Goal: Use online tool/utility: Utilize a website feature to perform a specific function

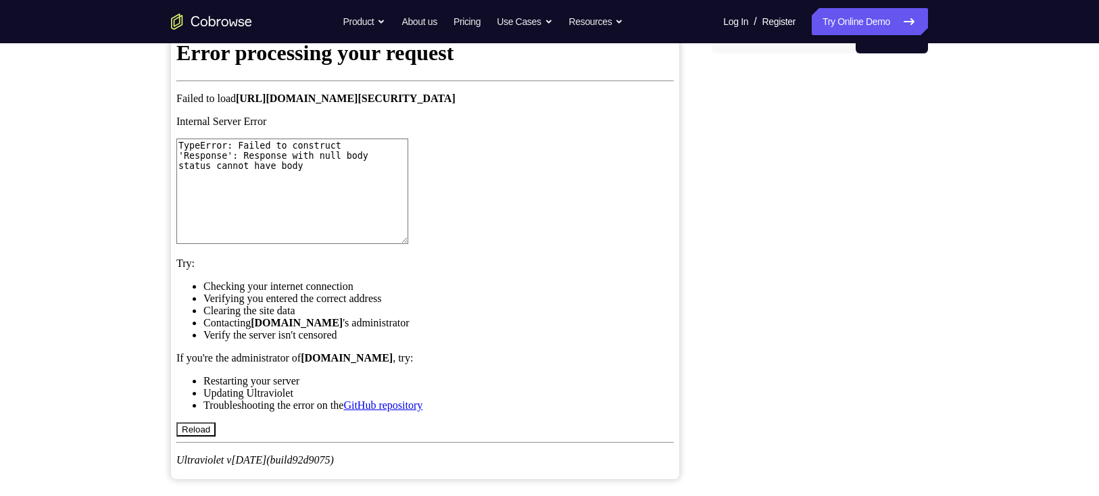
click at [808, 53] on button "iOS" at bounding box center [820, 39] width 72 height 27
click at [874, 53] on button "Android" at bounding box center [892, 39] width 72 height 27
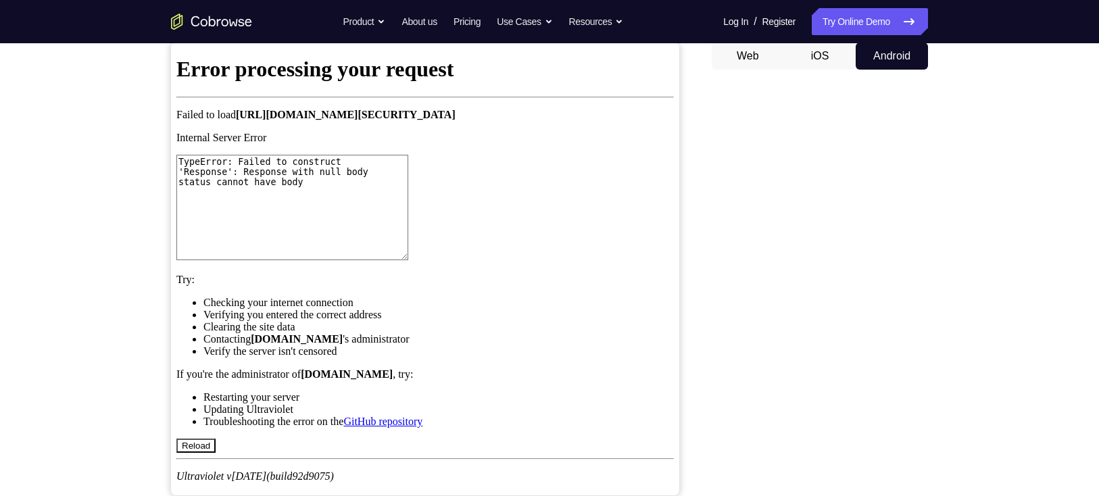
click at [1033, 198] on div "Your Support Agent Your Customer Web iOS Android Next Steps We’d be happy to gi…" at bounding box center [549, 356] width 1099 height 892
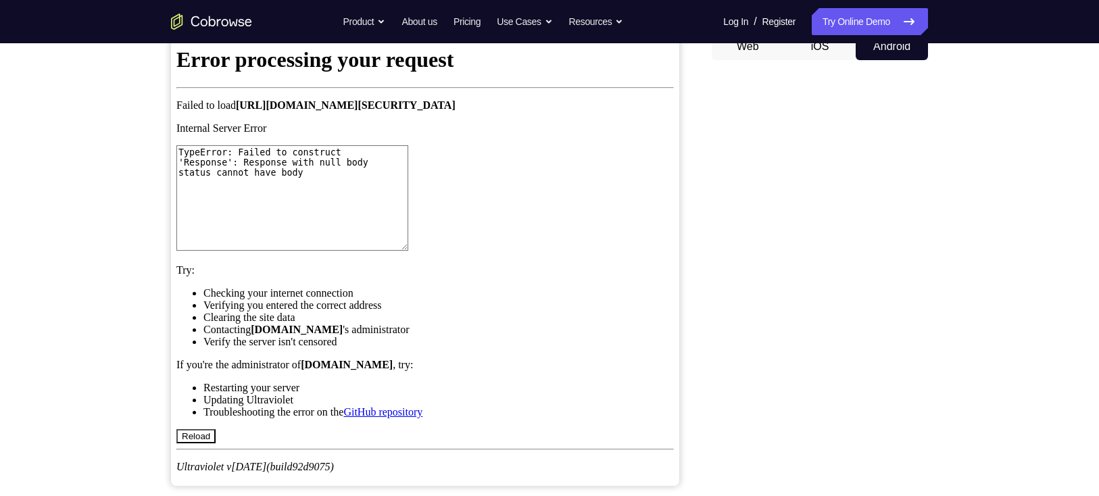
scroll to position [0, 0]
click at [303, 251] on textarea "TypeError: Failed to construct 'Response': Response with null body status canno…" at bounding box center [292, 197] width 232 height 105
click at [106, 237] on div "Your Support Agent Your Customer Web iOS Android Next Steps We’d be happy to gi…" at bounding box center [549, 347] width 1099 height 892
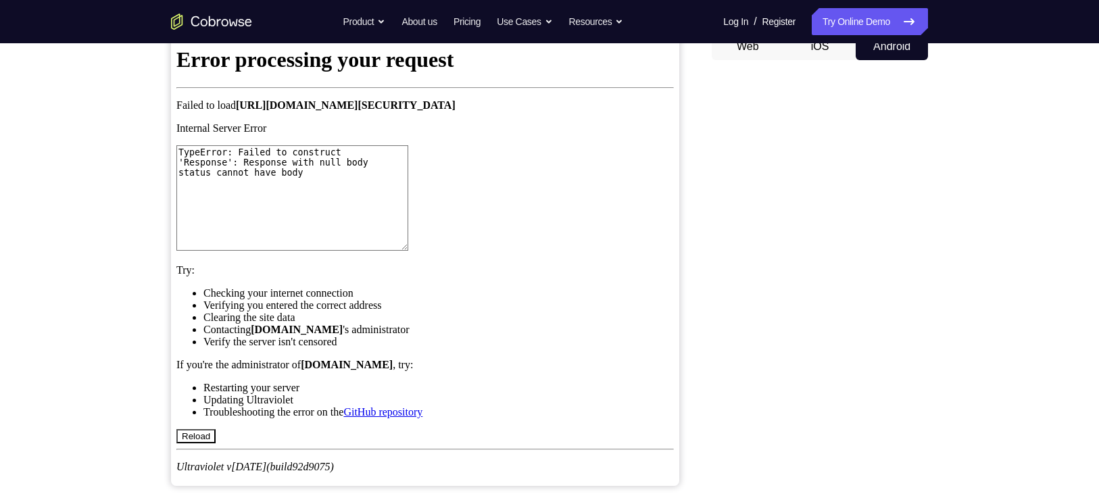
scroll to position [121, 0]
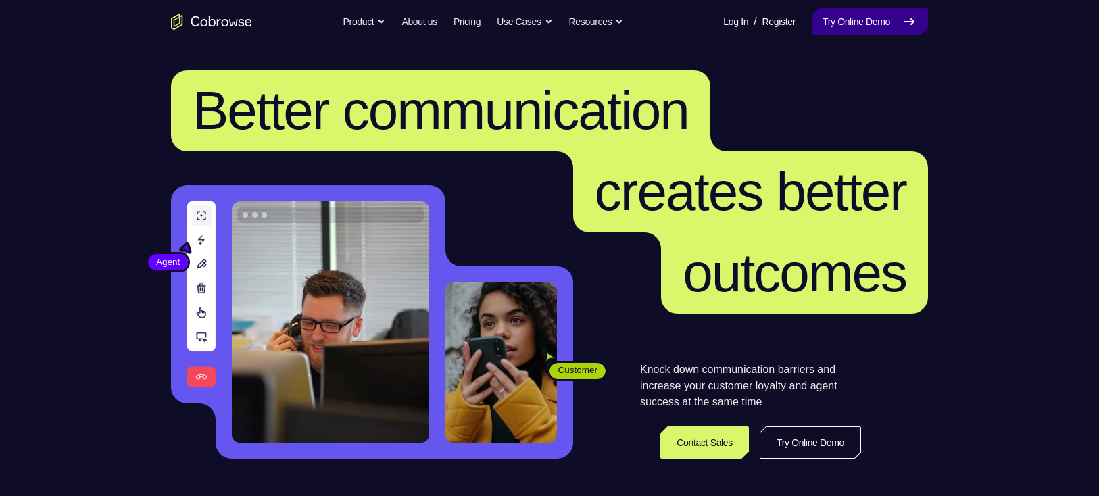
click at [881, 22] on link "Try Online Demo" at bounding box center [870, 21] width 116 height 27
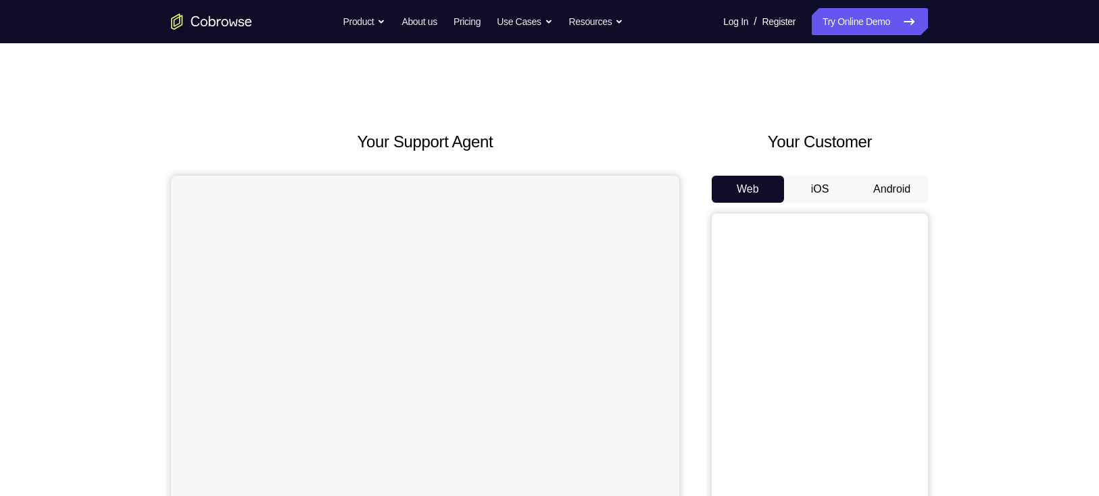
click at [885, 187] on button "Android" at bounding box center [892, 189] width 72 height 27
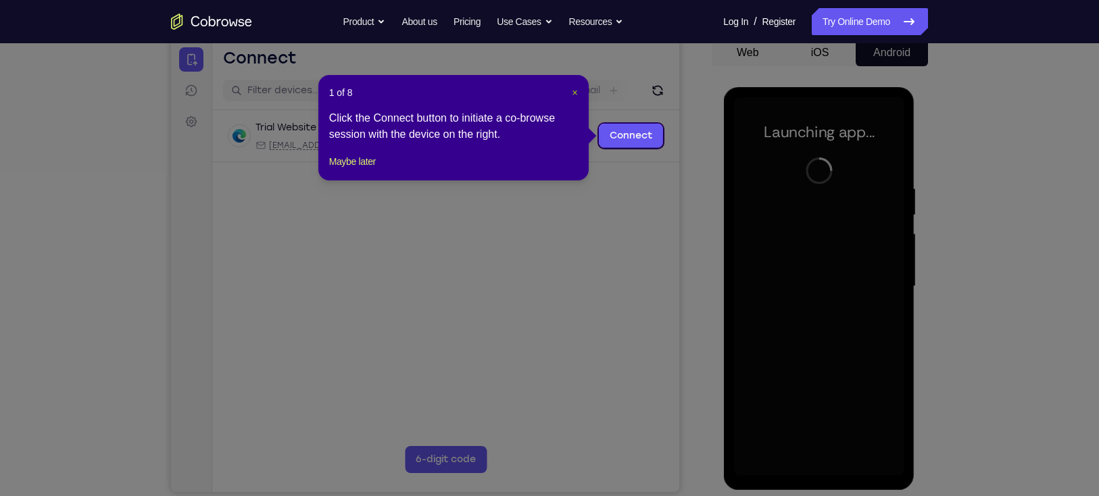
click at [572, 89] on span "×" at bounding box center [574, 92] width 5 height 11
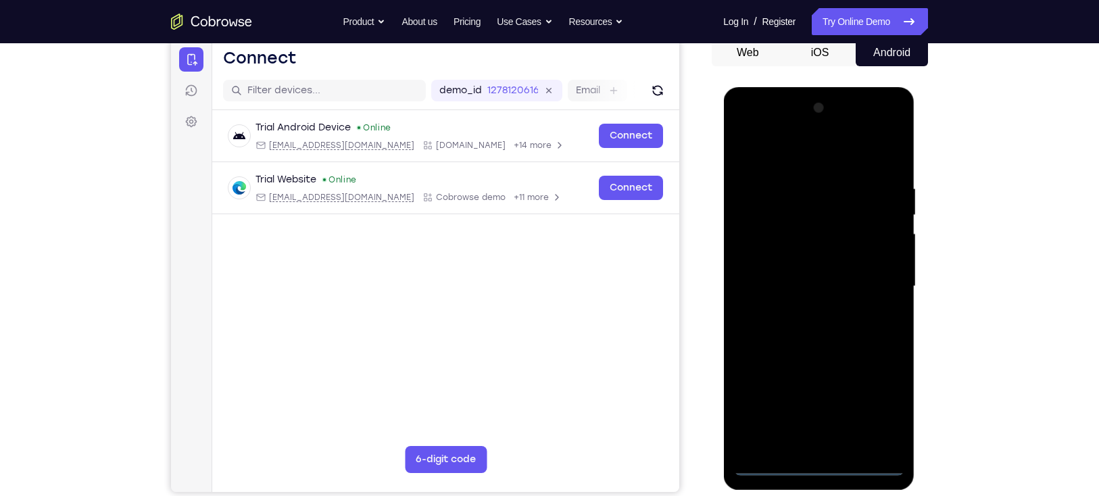
click at [821, 464] on div at bounding box center [818, 286] width 170 height 379
click at [873, 407] on div at bounding box center [818, 286] width 170 height 379
click at [839, 157] on div at bounding box center [818, 286] width 170 height 379
click at [877, 283] on div at bounding box center [818, 286] width 170 height 379
click at [800, 310] on div at bounding box center [818, 286] width 170 height 379
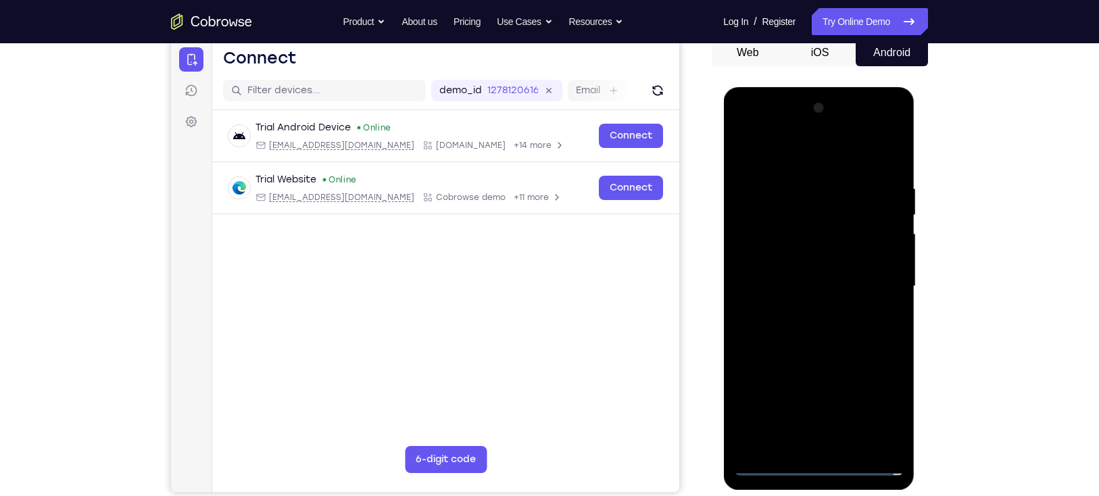
click at [802, 266] on div at bounding box center [818, 286] width 170 height 379
click at [802, 285] on div at bounding box center [818, 286] width 170 height 379
click at [817, 328] on div at bounding box center [818, 286] width 170 height 379
click at [826, 328] on div at bounding box center [818, 286] width 170 height 379
click at [827, 347] on div at bounding box center [818, 286] width 170 height 379
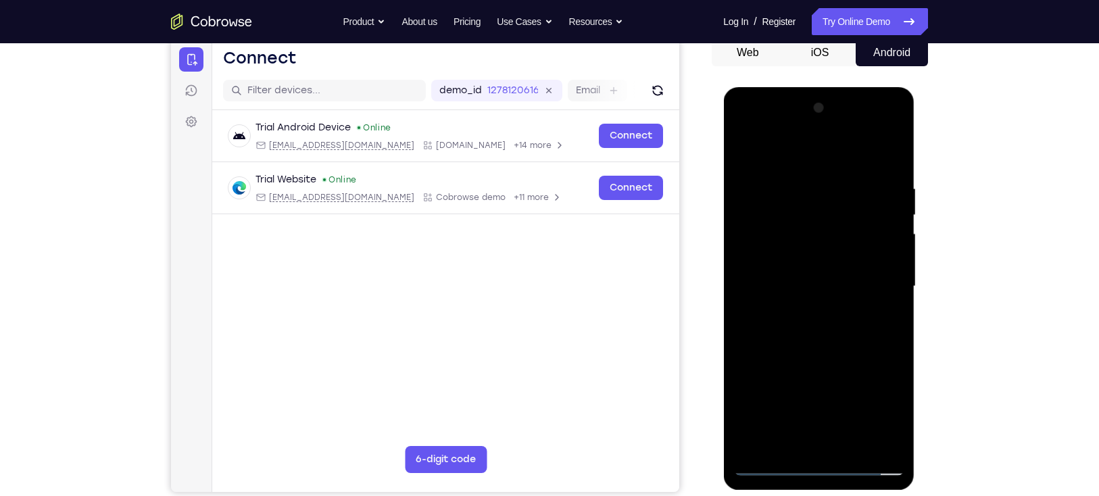
click at [887, 441] on div at bounding box center [818, 286] width 170 height 379
click at [850, 450] on div at bounding box center [818, 286] width 170 height 379
click at [807, 356] on div at bounding box center [818, 286] width 170 height 379
click at [792, 284] on div at bounding box center [818, 286] width 170 height 379
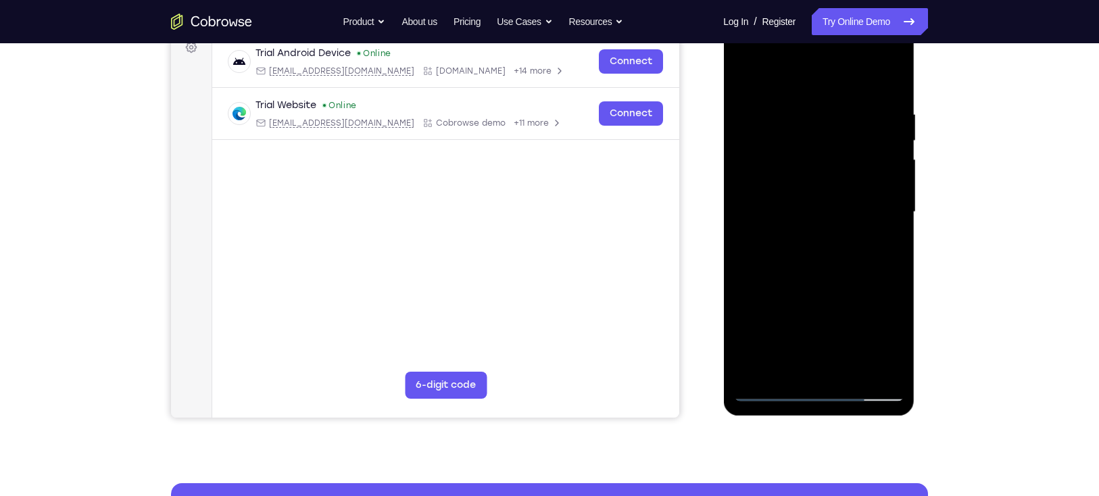
click at [783, 369] on div at bounding box center [818, 212] width 170 height 379
click at [856, 292] on div at bounding box center [818, 212] width 170 height 379
click at [877, 237] on div at bounding box center [818, 212] width 170 height 379
click at [883, 245] on div at bounding box center [818, 212] width 170 height 379
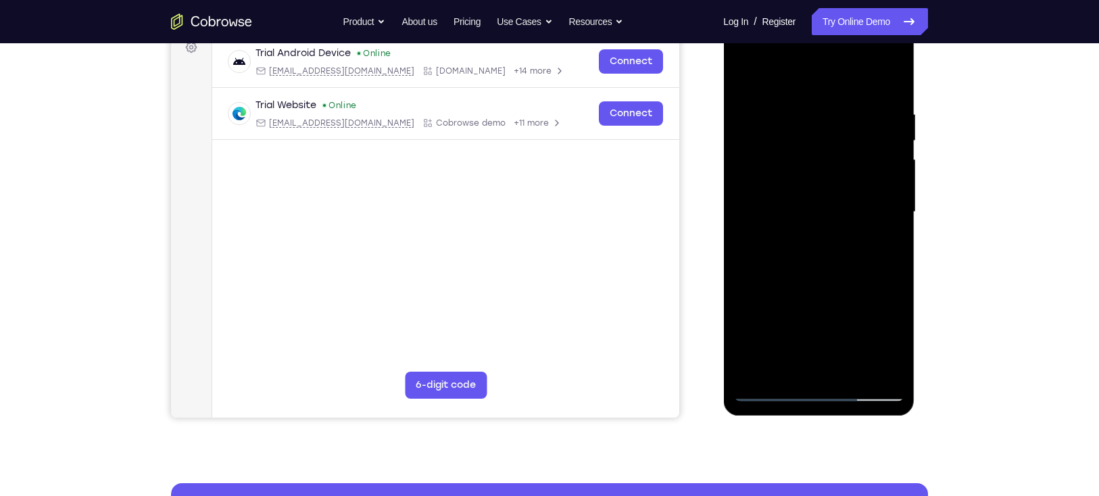
click at [775, 388] on div at bounding box center [818, 212] width 170 height 379
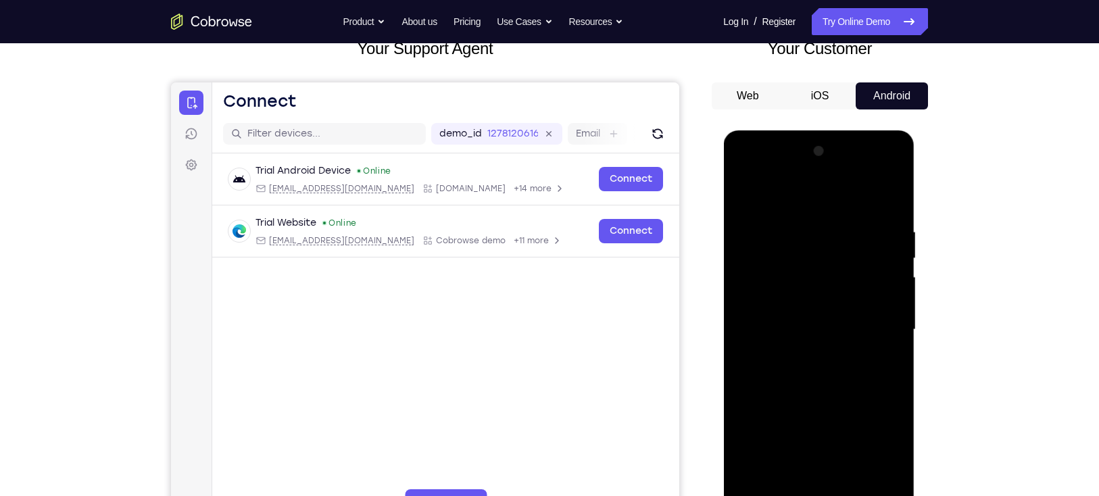
click at [876, 172] on div at bounding box center [818, 330] width 170 height 379
click at [746, 171] on div at bounding box center [818, 330] width 170 height 379
click at [794, 253] on div at bounding box center [818, 330] width 170 height 379
click at [781, 222] on div at bounding box center [818, 330] width 170 height 379
click at [748, 274] on div at bounding box center [818, 330] width 170 height 379
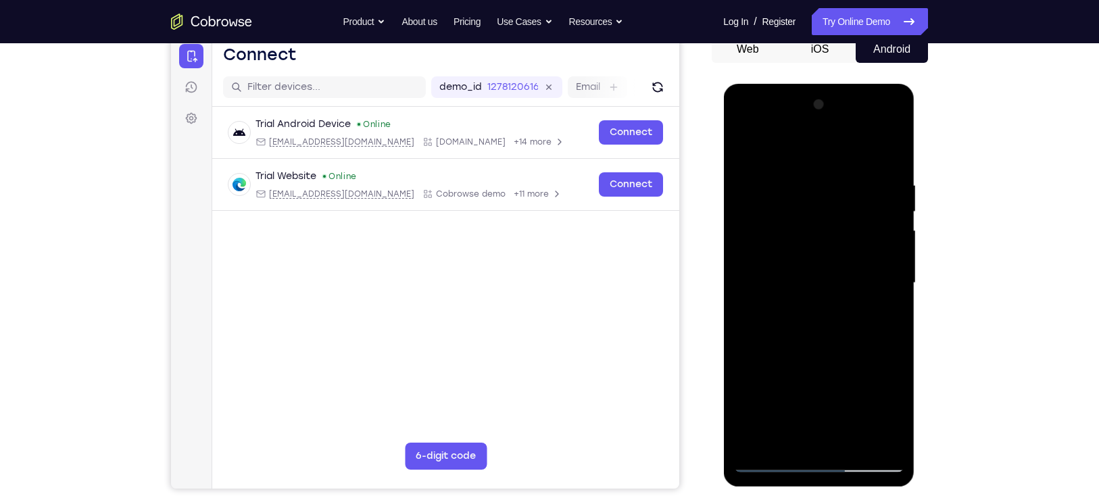
scroll to position [145, 0]
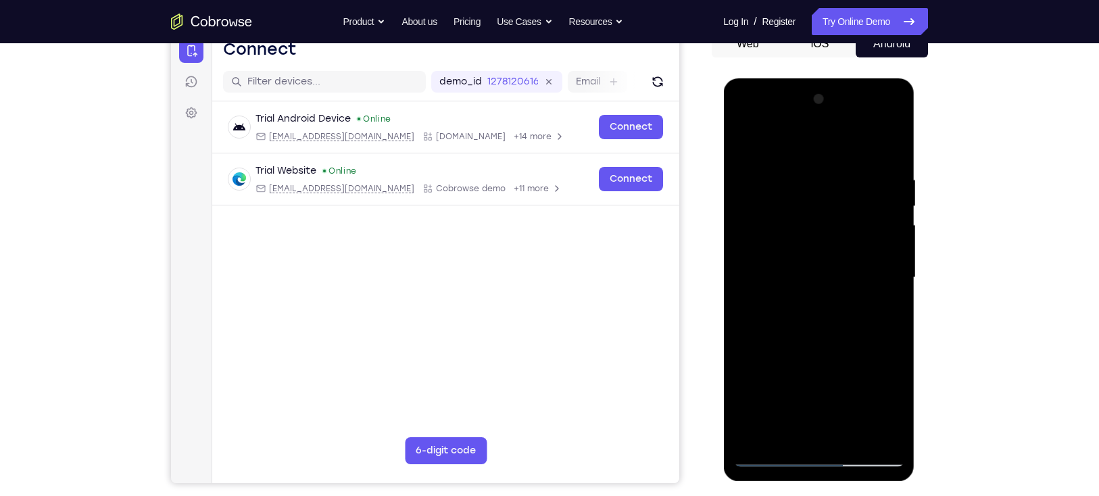
click at [804, 294] on div at bounding box center [818, 278] width 170 height 379
click at [856, 258] on div at bounding box center [818, 278] width 170 height 379
click at [831, 231] on div at bounding box center [818, 278] width 170 height 379
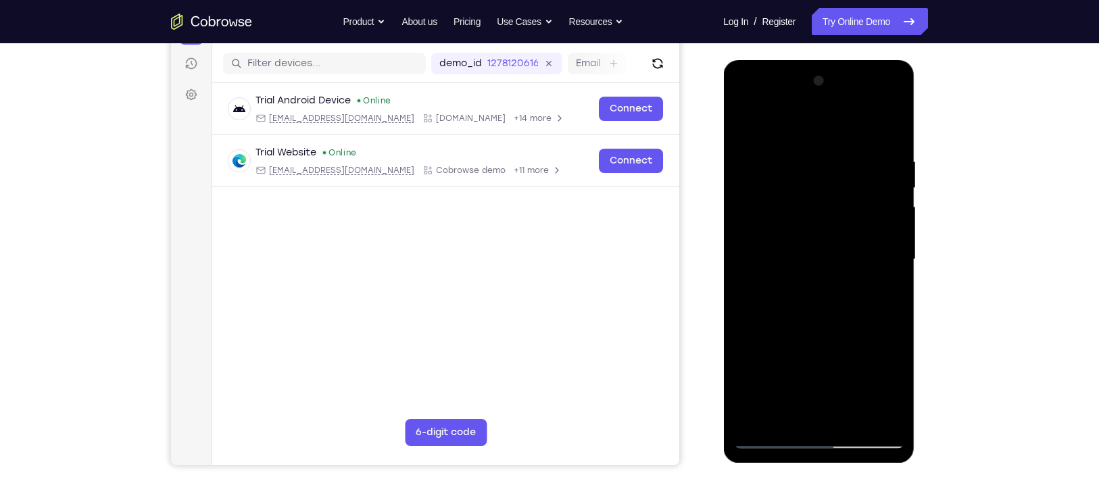
scroll to position [165, 0]
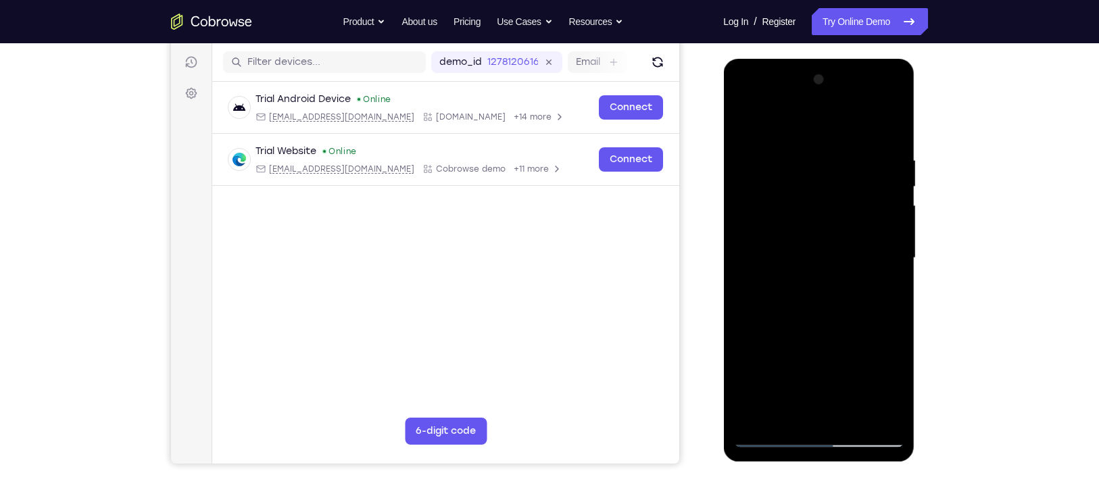
click at [812, 243] on div at bounding box center [818, 258] width 170 height 379
click at [775, 288] on div at bounding box center [818, 258] width 170 height 379
click at [866, 192] on div at bounding box center [818, 258] width 170 height 379
click at [829, 190] on div at bounding box center [818, 258] width 170 height 379
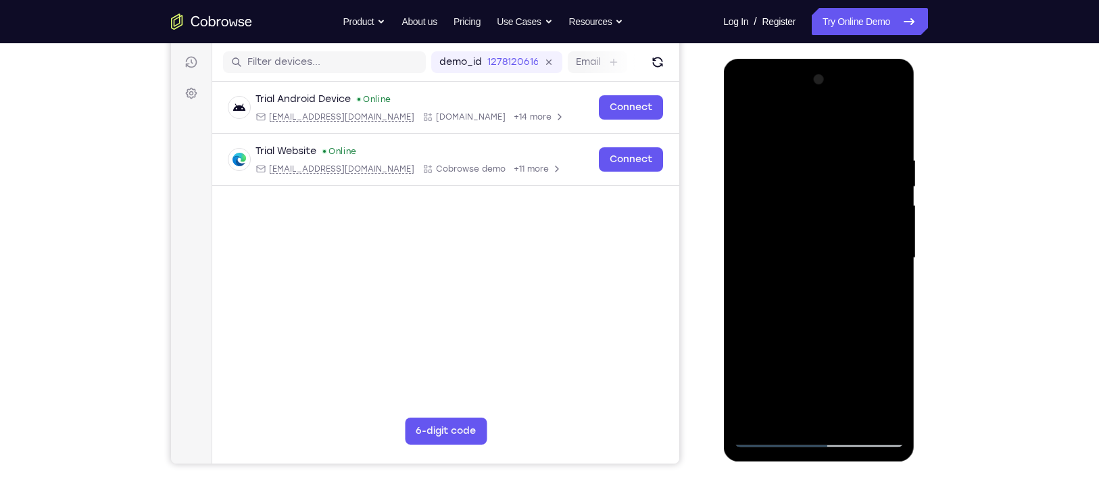
click at [821, 162] on div at bounding box center [818, 258] width 170 height 379
click at [827, 155] on div at bounding box center [818, 258] width 170 height 379
click at [852, 369] on div at bounding box center [818, 258] width 170 height 379
click at [823, 295] on div at bounding box center [818, 258] width 170 height 379
click at [779, 142] on div at bounding box center [818, 258] width 170 height 379
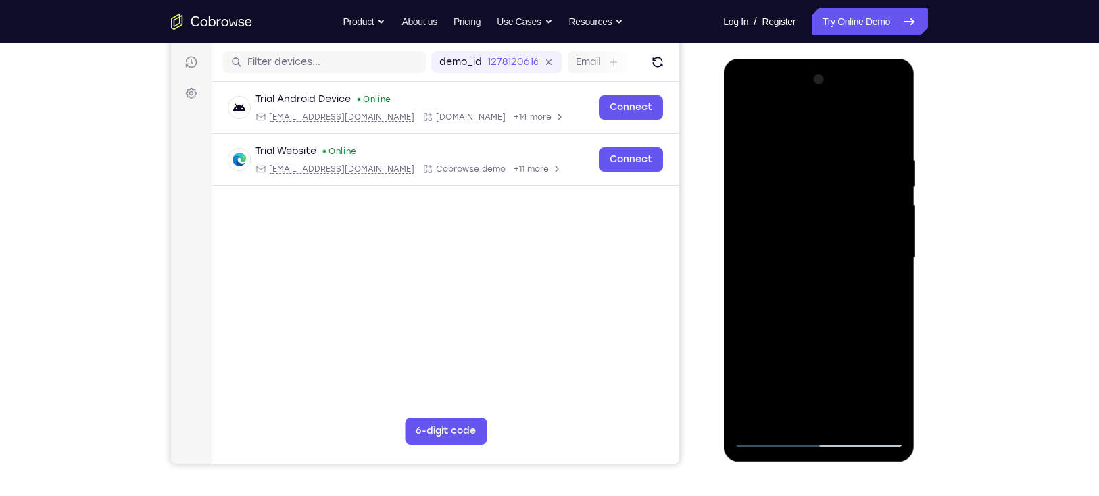
scroll to position [77, 0]
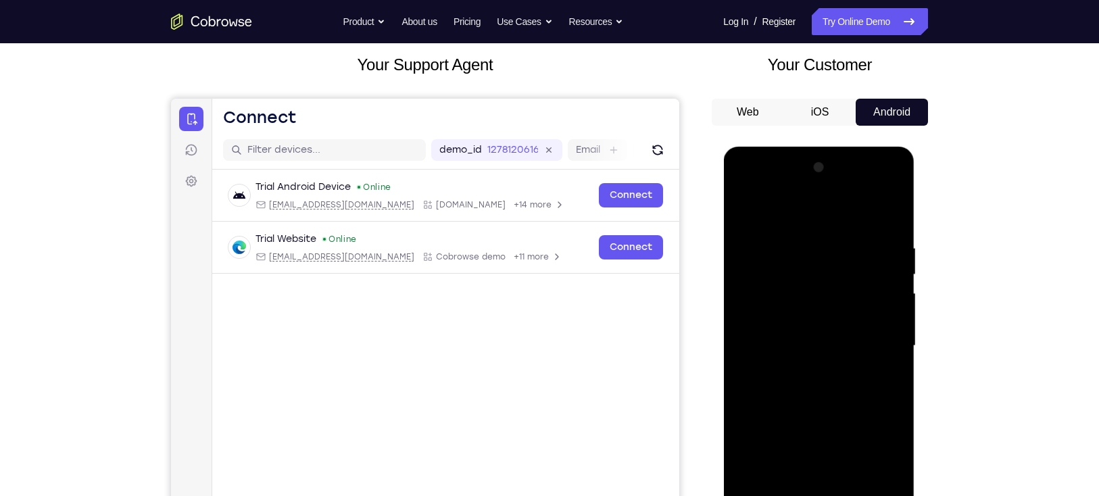
drag, startPoint x: 825, startPoint y: 315, endPoint x: 829, endPoint y: 416, distance: 100.8
click at [829, 416] on div at bounding box center [818, 346] width 170 height 379
drag, startPoint x: 821, startPoint y: 330, endPoint x: 827, endPoint y: 483, distance: 152.9
click at [827, 483] on div at bounding box center [818, 346] width 170 height 379
drag, startPoint x: 825, startPoint y: 318, endPoint x: 829, endPoint y: 408, distance: 90.0
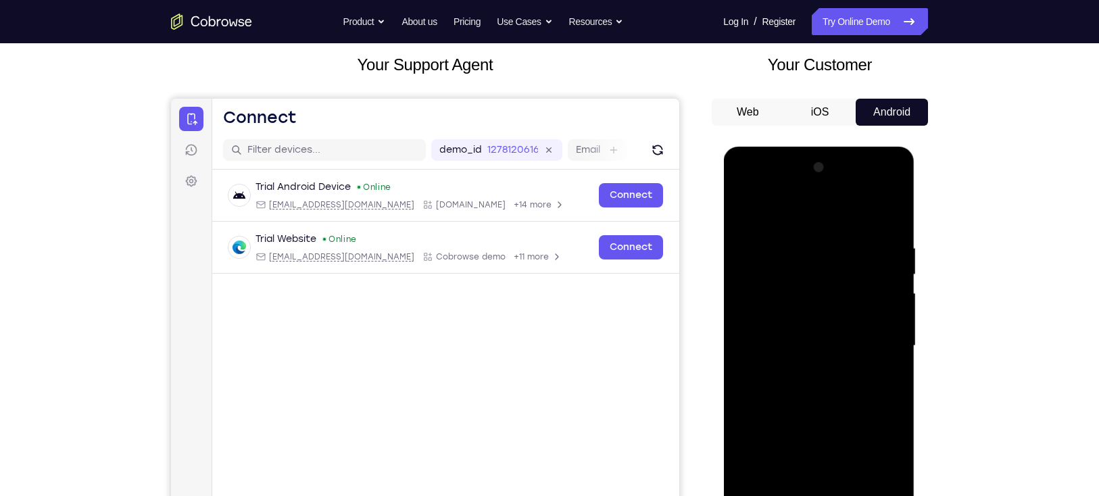
click at [829, 408] on div at bounding box center [818, 346] width 170 height 379
click at [823, 282] on div at bounding box center [818, 346] width 170 height 379
click at [860, 413] on div at bounding box center [818, 346] width 170 height 379
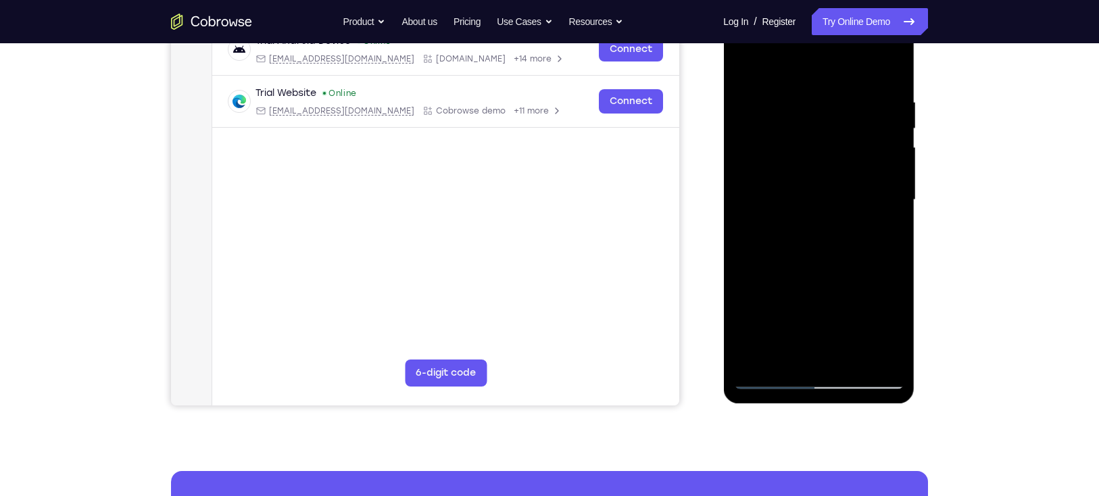
scroll to position [222, 0]
click at [858, 175] on div at bounding box center [818, 200] width 170 height 379
click at [808, 152] on div at bounding box center [818, 200] width 170 height 379
click at [852, 207] on div at bounding box center [818, 200] width 170 height 379
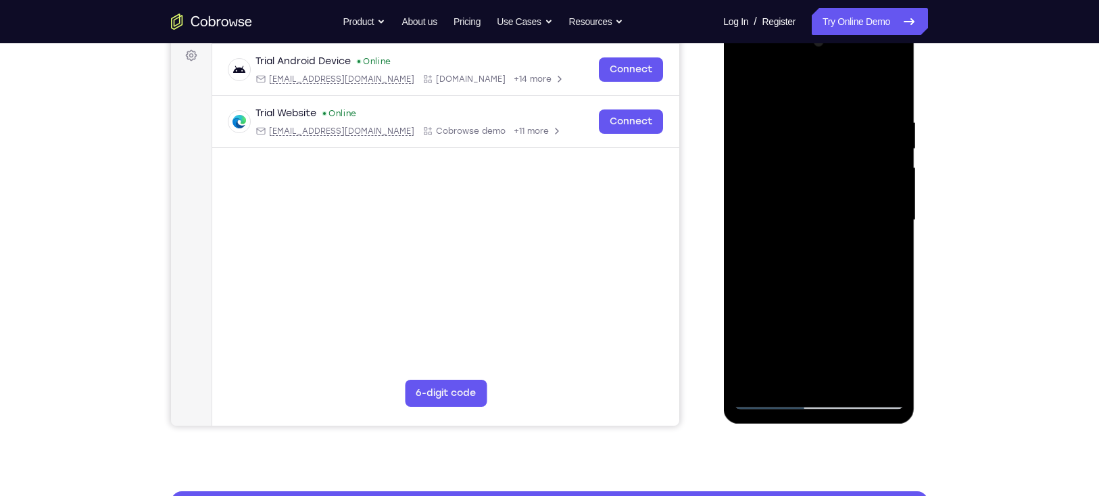
scroll to position [203, 0]
click at [856, 204] on div at bounding box center [818, 220] width 170 height 379
click at [824, 181] on div at bounding box center [818, 220] width 170 height 379
click at [802, 162] on div at bounding box center [818, 220] width 170 height 379
click at [809, 145] on div at bounding box center [818, 220] width 170 height 379
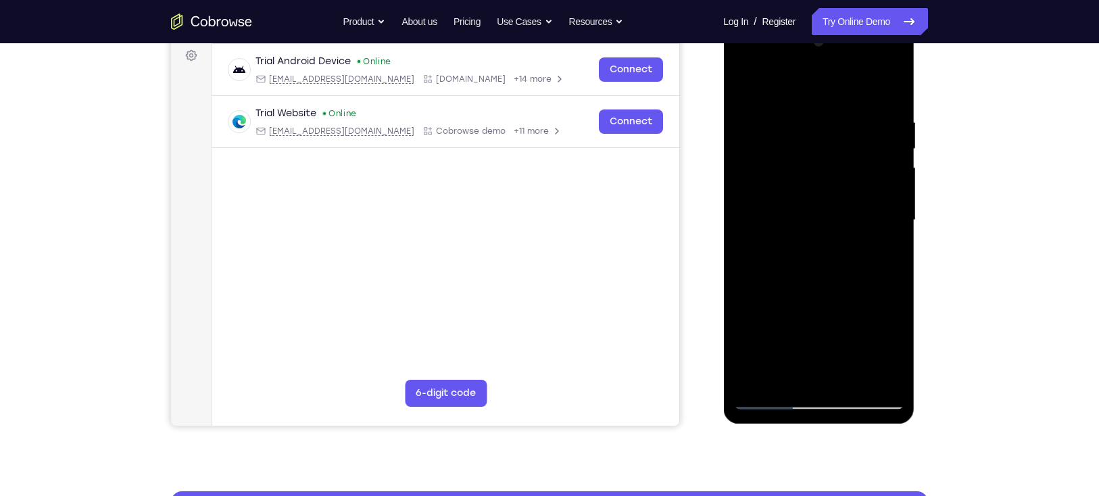
click at [806, 233] on div at bounding box center [818, 220] width 170 height 379
click at [858, 191] on div at bounding box center [818, 220] width 170 height 379
click at [836, 180] on div at bounding box center [818, 220] width 170 height 379
click at [820, 161] on div at bounding box center [818, 220] width 170 height 379
click at [818, 141] on div at bounding box center [818, 220] width 170 height 379
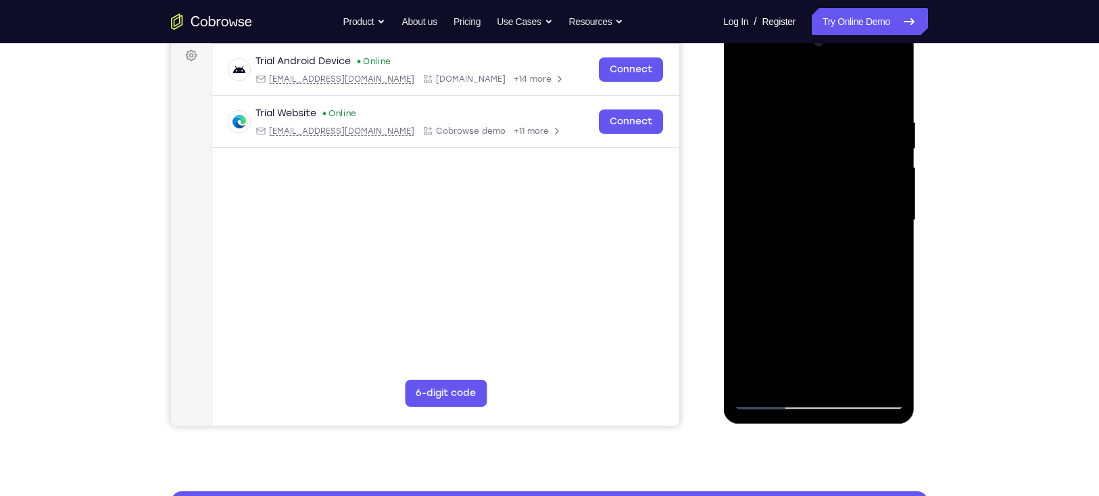
click at [816, 222] on div at bounding box center [818, 220] width 170 height 379
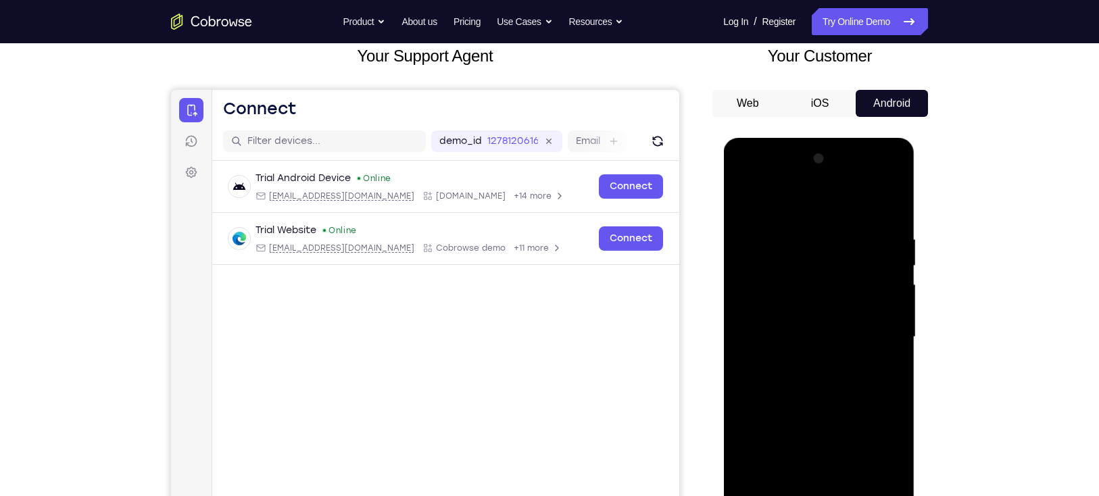
click at [877, 176] on div at bounding box center [818, 337] width 170 height 379
click at [815, 206] on div at bounding box center [818, 337] width 170 height 379
click at [821, 335] on div at bounding box center [818, 337] width 170 height 379
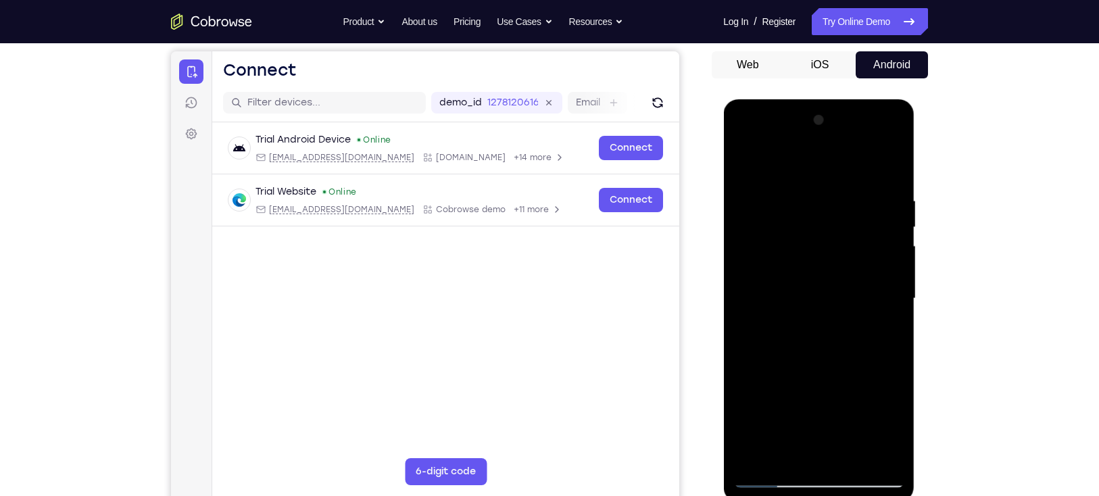
scroll to position [124, 0]
click at [801, 454] on div at bounding box center [818, 298] width 170 height 379
click at [783, 244] on div at bounding box center [818, 298] width 170 height 379
click at [803, 365] on div at bounding box center [818, 298] width 170 height 379
click at [884, 328] on div at bounding box center [818, 298] width 170 height 379
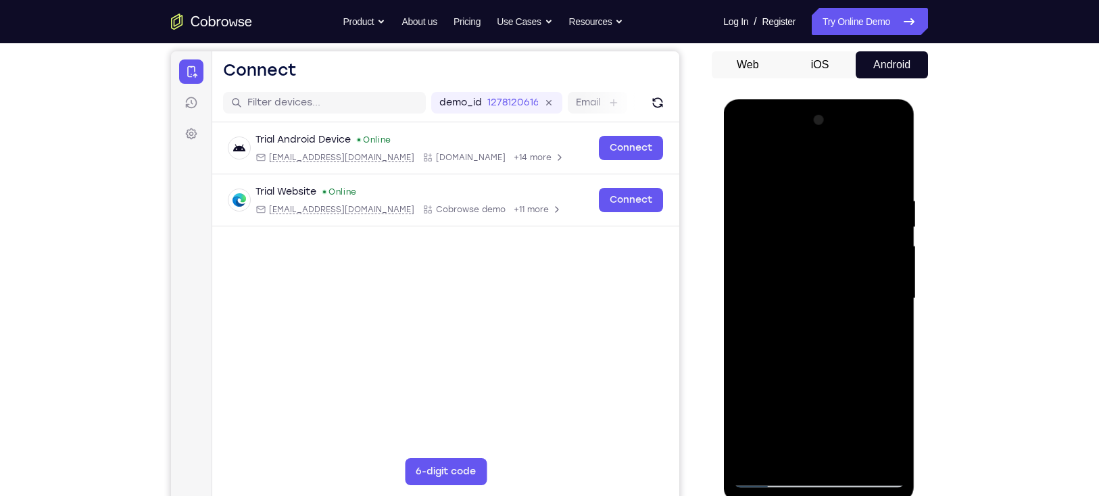
click at [777, 260] on div at bounding box center [818, 298] width 170 height 379
click at [815, 377] on div at bounding box center [818, 298] width 170 height 379
click at [894, 431] on div at bounding box center [818, 298] width 170 height 379
click at [888, 431] on div at bounding box center [818, 298] width 170 height 379
click at [883, 333] on div at bounding box center [818, 298] width 170 height 379
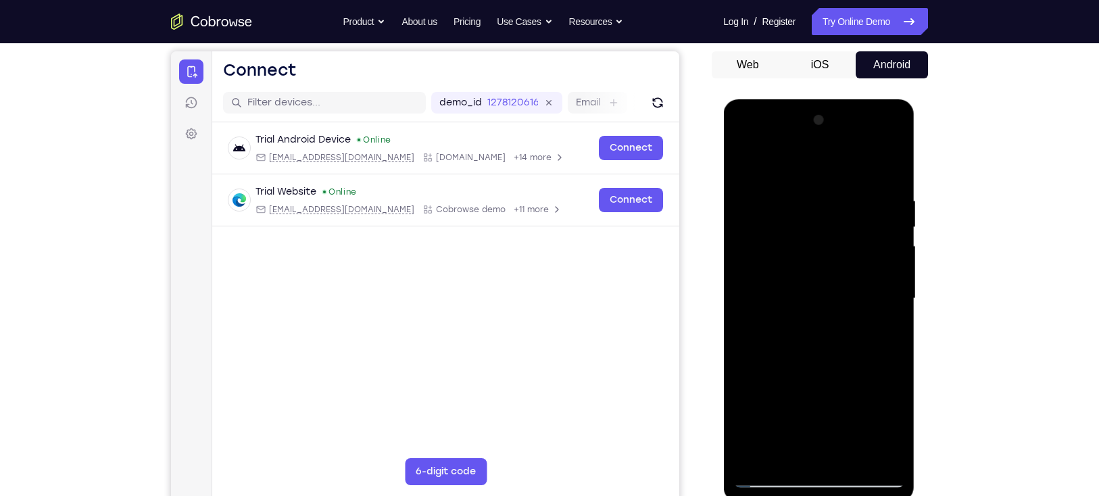
click at [744, 164] on div at bounding box center [818, 298] width 170 height 379
click at [814, 321] on div at bounding box center [818, 298] width 170 height 379
click at [887, 335] on div at bounding box center [818, 298] width 170 height 379
click at [741, 158] on div at bounding box center [818, 298] width 170 height 379
click at [746, 164] on div at bounding box center [818, 298] width 170 height 379
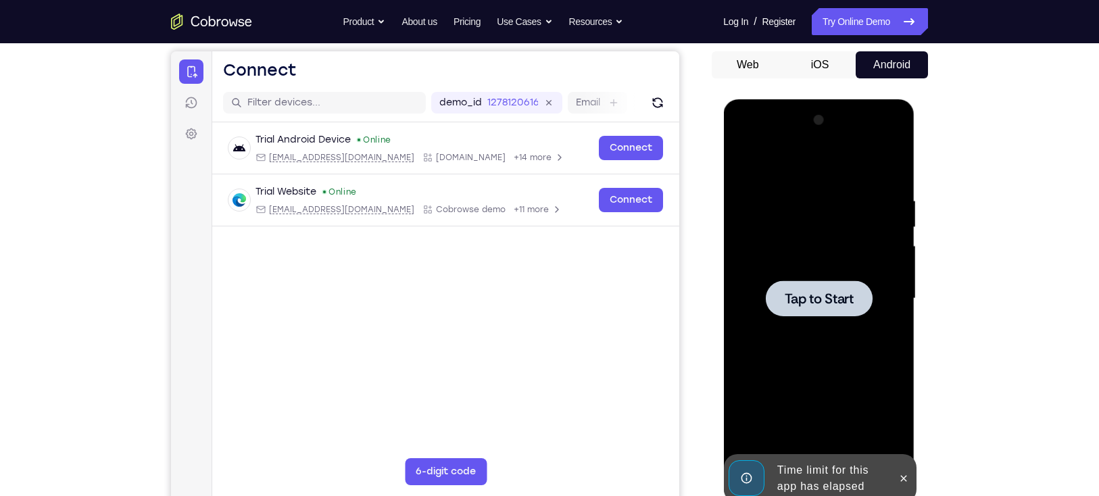
click at [800, 320] on div at bounding box center [818, 298] width 170 height 379
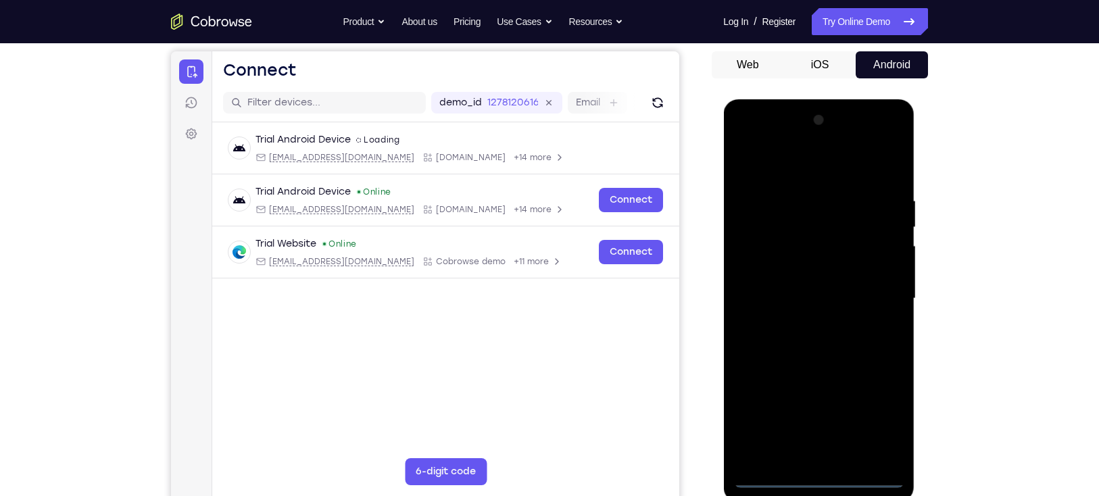
click at [816, 479] on div at bounding box center [818, 298] width 170 height 379
click at [885, 412] on div at bounding box center [818, 298] width 170 height 379
click at [790, 165] on div at bounding box center [818, 298] width 170 height 379
click at [879, 287] on div at bounding box center [818, 298] width 170 height 379
click at [807, 328] on div at bounding box center [818, 298] width 170 height 379
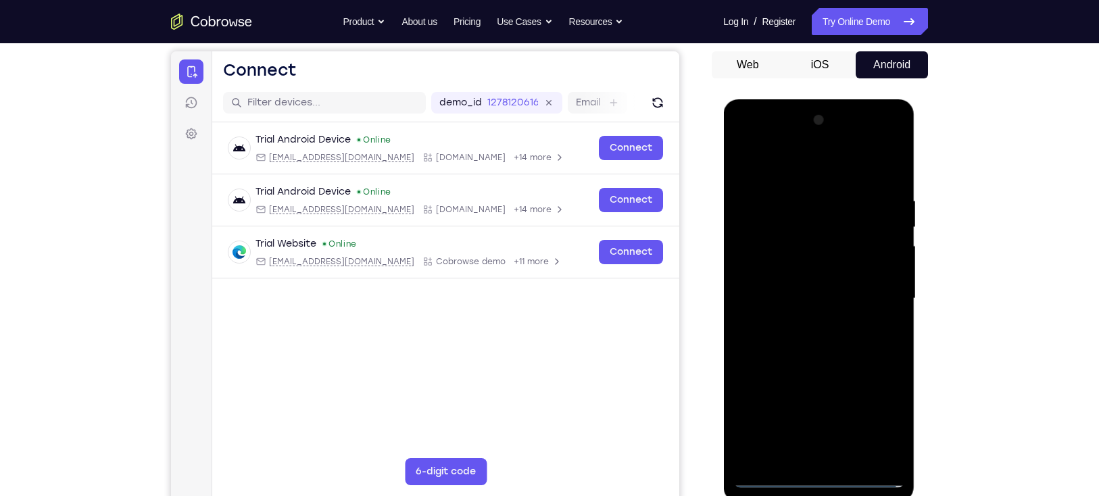
click at [802, 284] on div at bounding box center [818, 298] width 170 height 379
click at [885, 269] on div at bounding box center [818, 298] width 170 height 379
click at [846, 294] on div at bounding box center [818, 298] width 170 height 379
click at [764, 316] on div at bounding box center [818, 298] width 170 height 379
click at [794, 336] on div at bounding box center [818, 298] width 170 height 379
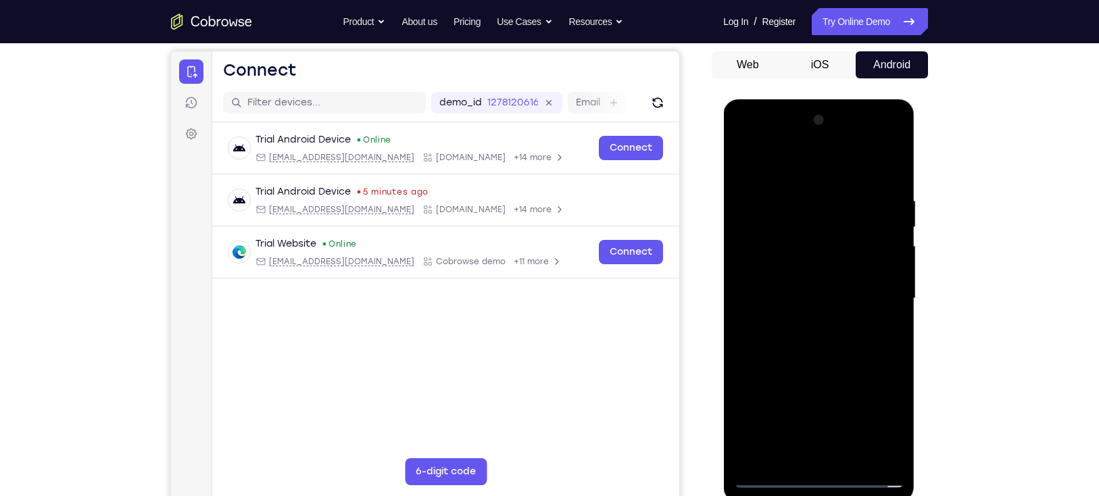
click at [764, 321] on div at bounding box center [818, 298] width 170 height 379
click at [768, 300] on div at bounding box center [818, 298] width 170 height 379
click at [816, 343] on div at bounding box center [818, 298] width 170 height 379
click at [823, 364] on div at bounding box center [818, 298] width 170 height 379
click at [852, 456] on div at bounding box center [818, 298] width 170 height 379
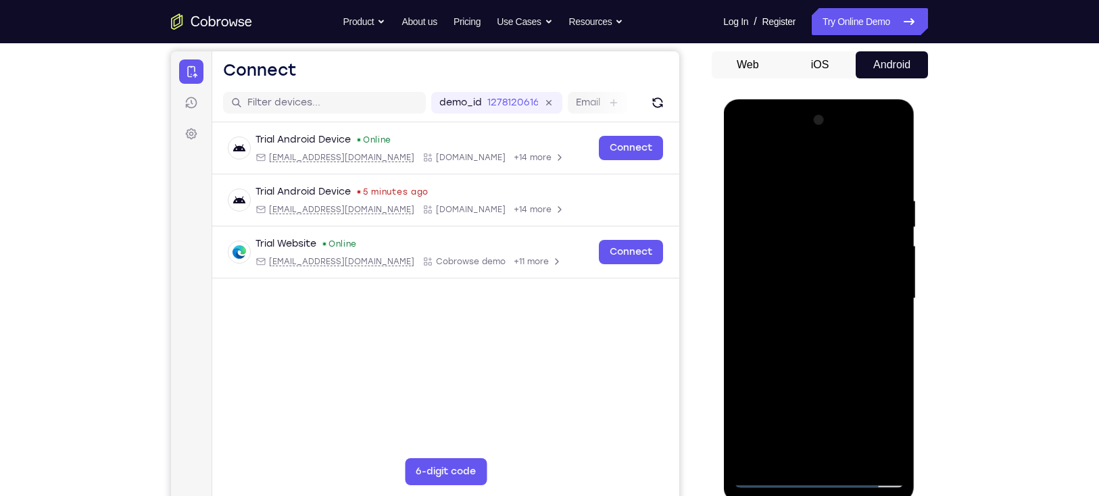
click at [829, 372] on div at bounding box center [818, 298] width 170 height 379
click at [814, 297] on div at bounding box center [818, 298] width 170 height 379
click at [885, 333] on div at bounding box center [818, 298] width 170 height 379
click at [766, 473] on div at bounding box center [818, 298] width 170 height 379
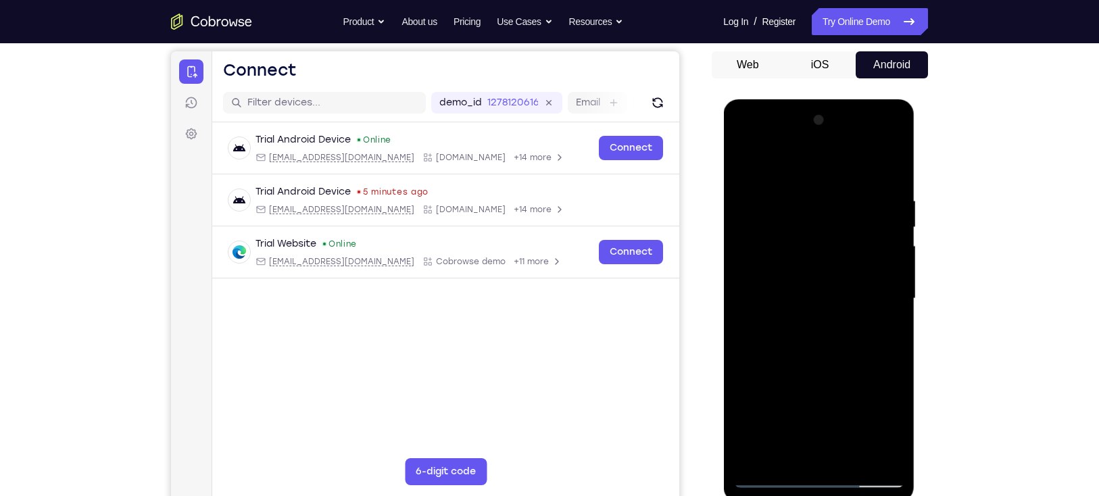
click at [805, 324] on div at bounding box center [818, 298] width 170 height 379
click at [743, 157] on div at bounding box center [818, 298] width 170 height 379
click at [743, 159] on div at bounding box center [818, 298] width 170 height 379
click at [791, 199] on div at bounding box center [818, 298] width 170 height 379
click at [894, 310] on div at bounding box center [818, 298] width 170 height 379
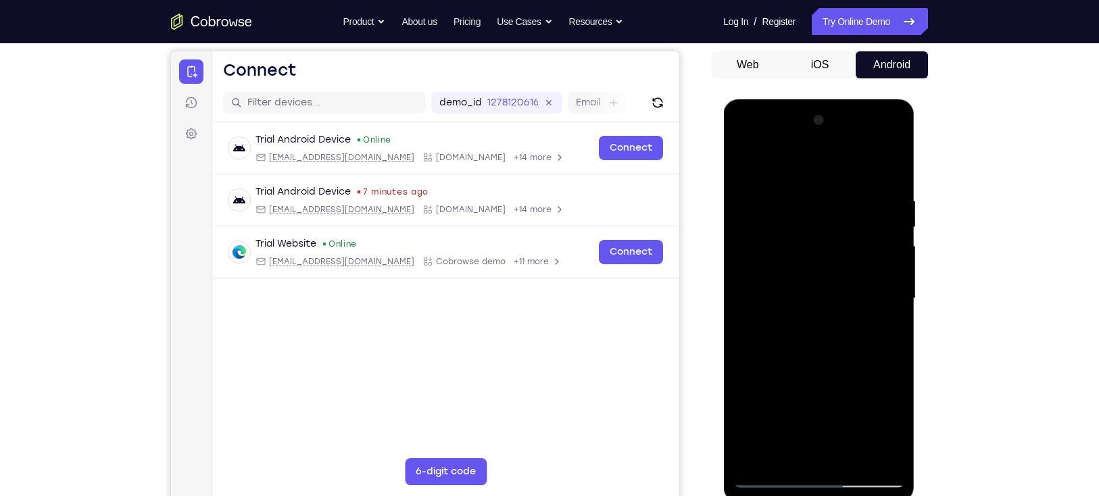
click at [894, 310] on div at bounding box center [818, 298] width 170 height 379
click at [896, 306] on div at bounding box center [818, 298] width 170 height 379
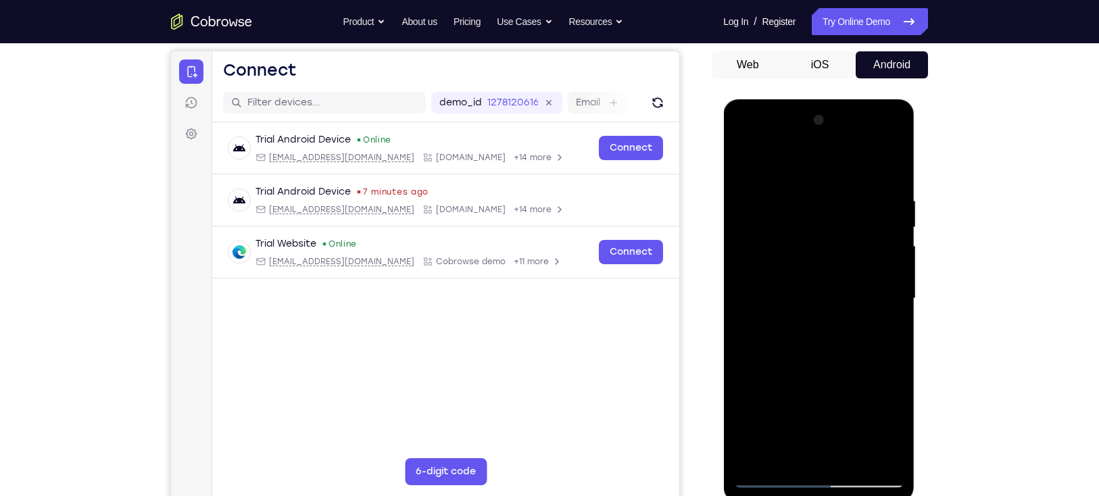
click at [896, 306] on div at bounding box center [818, 298] width 170 height 379
click at [885, 322] on div at bounding box center [818, 298] width 170 height 379
click at [885, 166] on div at bounding box center [818, 298] width 170 height 379
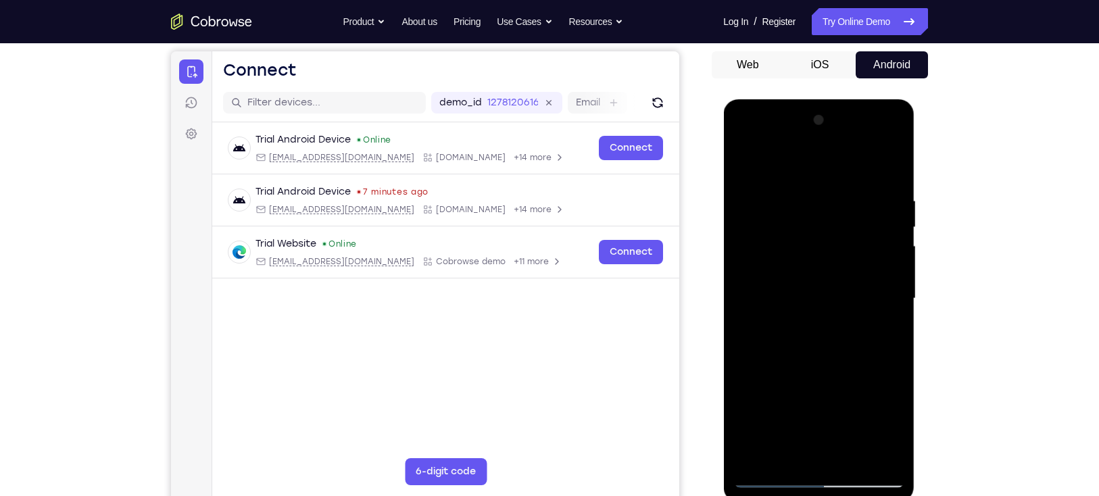
click at [848, 455] on div at bounding box center [818, 298] width 170 height 379
click at [798, 322] on div at bounding box center [818, 298] width 170 height 379
click at [746, 162] on div at bounding box center [818, 298] width 170 height 379
click at [821, 324] on div at bounding box center [818, 298] width 170 height 379
click at [884, 332] on div at bounding box center [818, 298] width 170 height 379
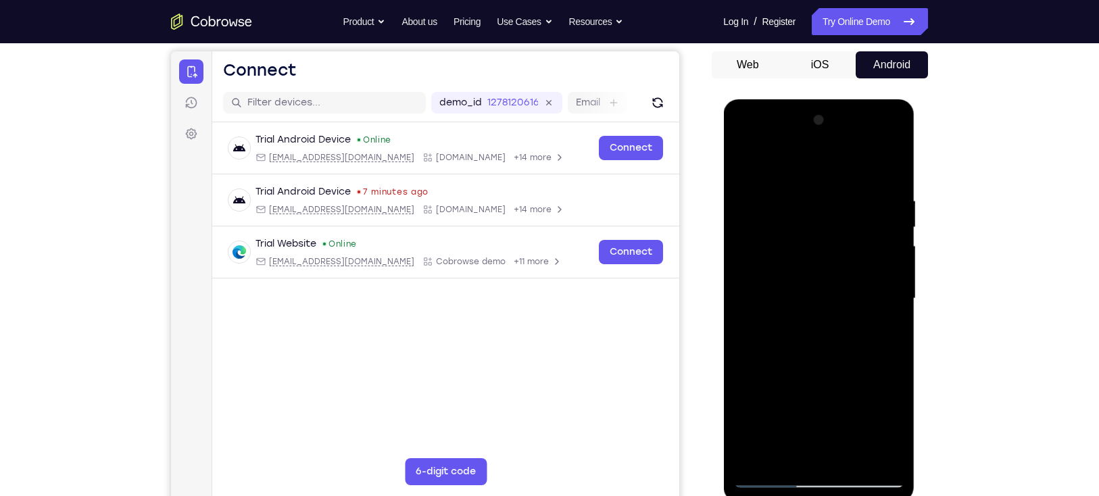
click at [741, 161] on div at bounding box center [818, 298] width 170 height 379
click at [746, 161] on div at bounding box center [818, 298] width 170 height 379
drag, startPoint x: 845, startPoint y: 199, endPoint x: 720, endPoint y: 212, distance: 125.7
click at [723, 212] on html "Online web based iOS Simulators and Android Emulators. Run iPhone, iPad, Mobile…" at bounding box center [819, 302] width 193 height 406
drag, startPoint x: 866, startPoint y: 206, endPoint x: 702, endPoint y: 230, distance: 165.3
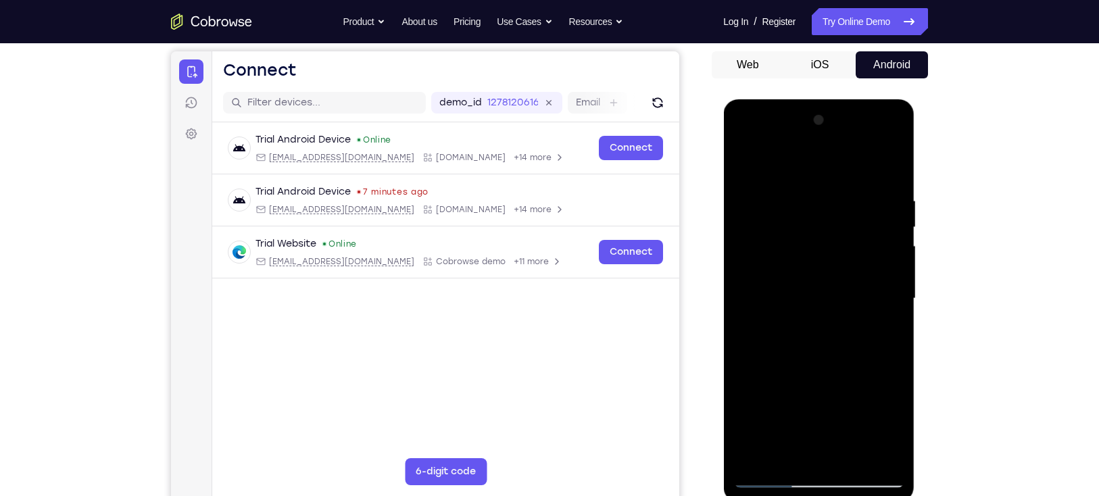
click at [723, 230] on html "Online web based iOS Simulators and Android Emulators. Run iPhone, iPad, Mobile…" at bounding box center [819, 302] width 193 height 406
drag, startPoint x: 846, startPoint y: 205, endPoint x: 686, endPoint y: 210, distance: 160.3
click at [723, 210] on html "Online web based iOS Simulators and Android Emulators. Run iPhone, iPad, Mobile…" at bounding box center [819, 302] width 193 height 406
drag, startPoint x: 834, startPoint y: 205, endPoint x: 650, endPoint y: 197, distance: 184.0
click at [723, 197] on html "Online web based iOS Simulators and Android Emulators. Run iPhone, iPad, Mobile…" at bounding box center [819, 302] width 193 height 406
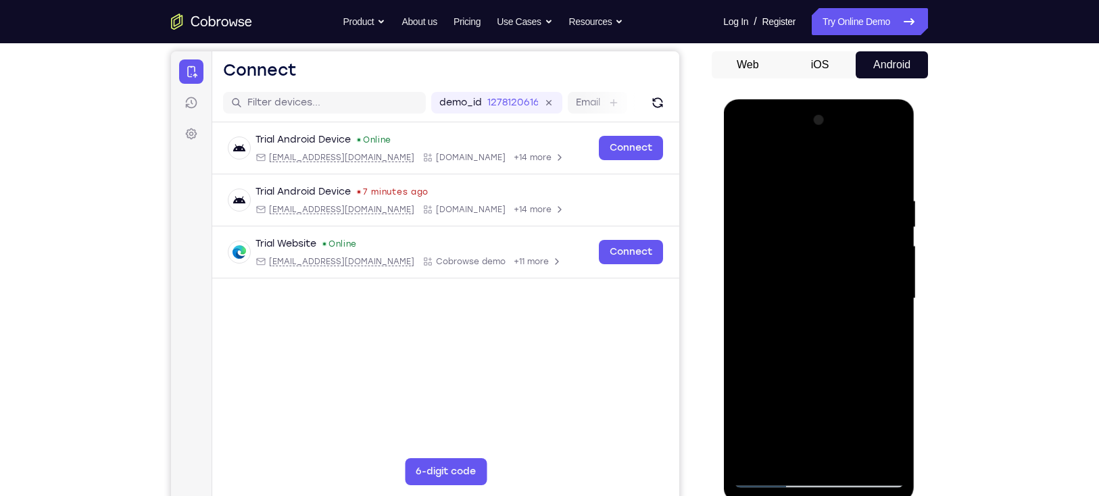
click at [849, 457] on div at bounding box center [818, 298] width 170 height 379
click at [854, 460] on div at bounding box center [818, 298] width 170 height 379
click at [744, 161] on div at bounding box center [818, 298] width 170 height 379
click at [748, 158] on div at bounding box center [818, 298] width 170 height 379
click at [857, 456] on div at bounding box center [818, 298] width 170 height 379
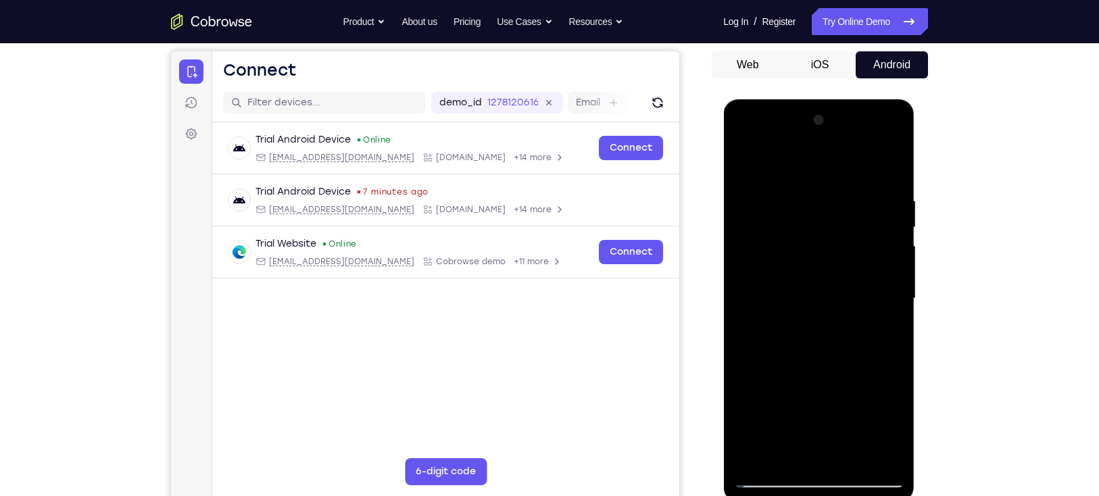
click at [864, 295] on div at bounding box center [818, 298] width 170 height 379
click at [748, 166] on div at bounding box center [818, 298] width 170 height 379
